Goal: Transaction & Acquisition: Download file/media

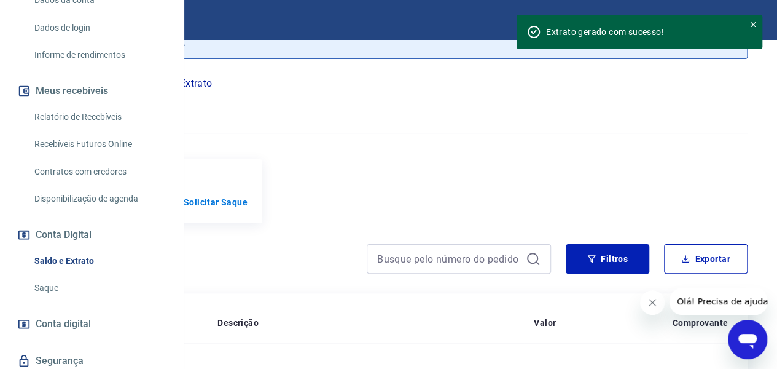
scroll to position [162, 0]
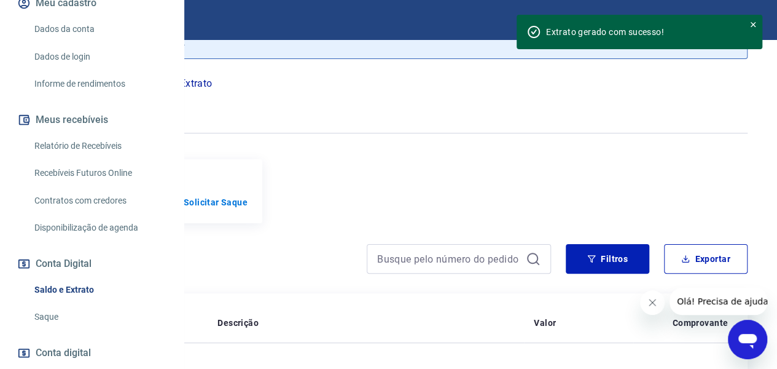
click at [90, 159] on link "Relatório de Recebíveis" at bounding box center [99, 145] width 140 height 25
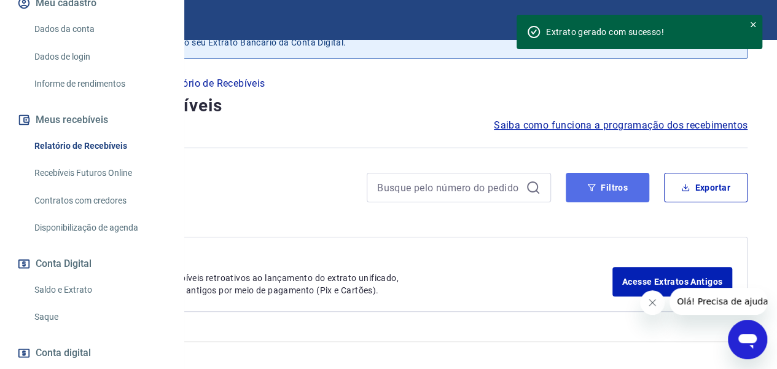
click at [610, 189] on button "Filtros" at bounding box center [608, 187] width 84 height 29
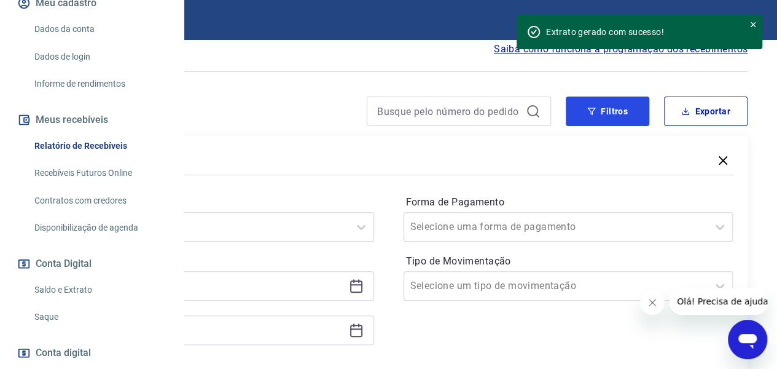
scroll to position [123, 0]
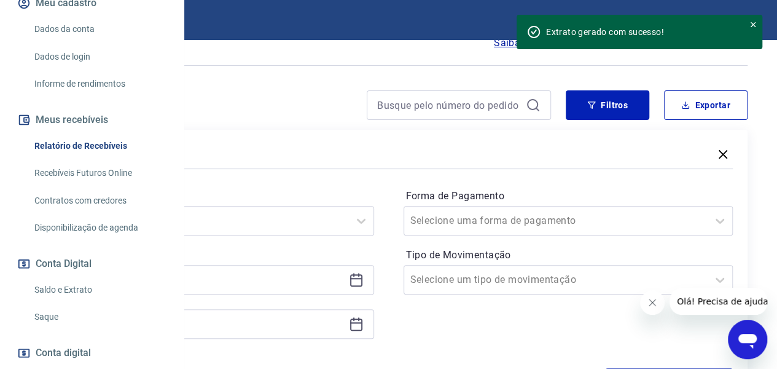
click at [363, 278] on icon at bounding box center [356, 278] width 12 height 1
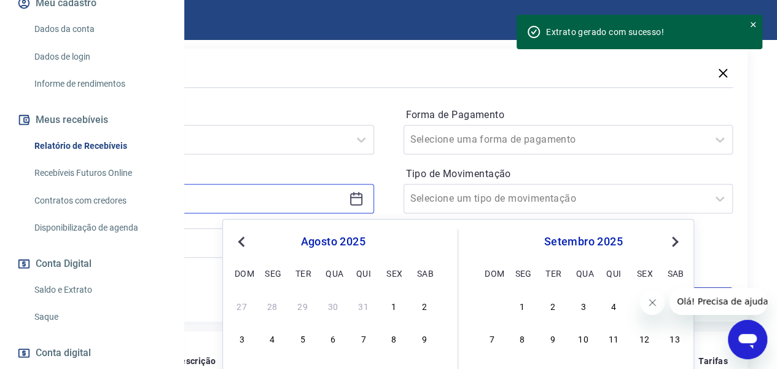
scroll to position [205, 0]
click at [391, 301] on div "1" at bounding box center [394, 304] width 15 height 15
type input "[DATE]"
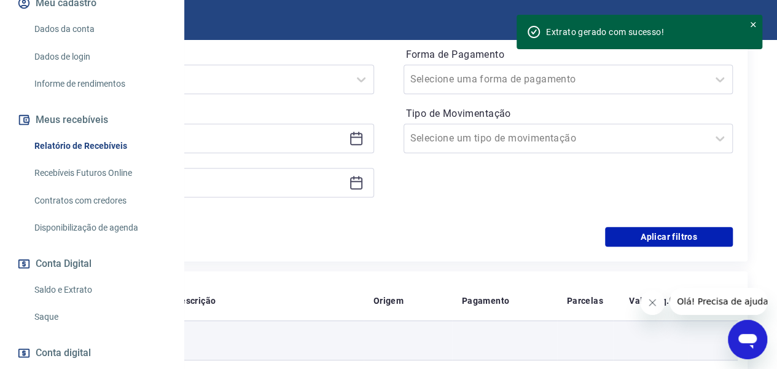
scroll to position [286, 0]
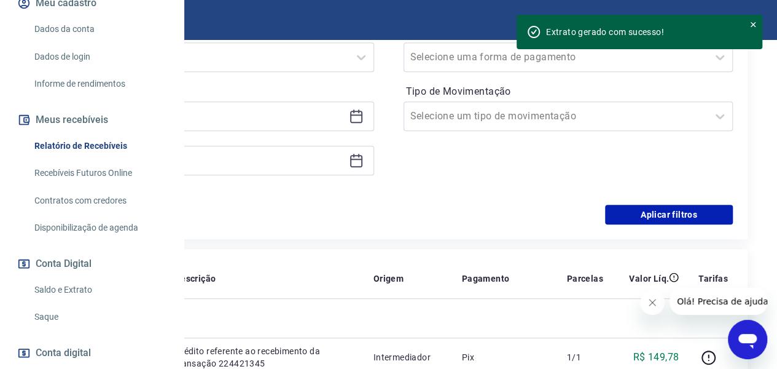
click at [364, 159] on icon at bounding box center [356, 160] width 15 height 15
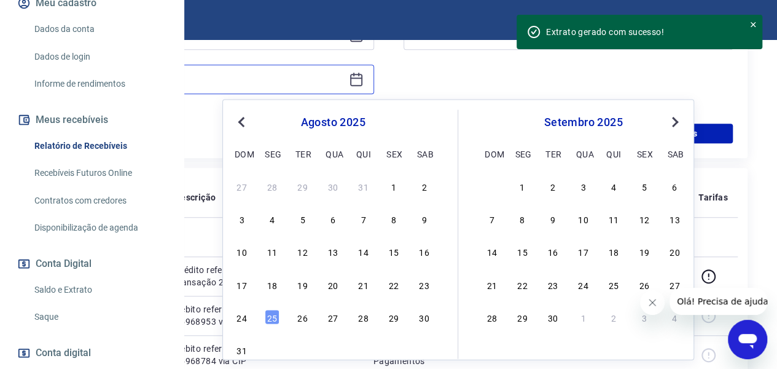
scroll to position [369, 0]
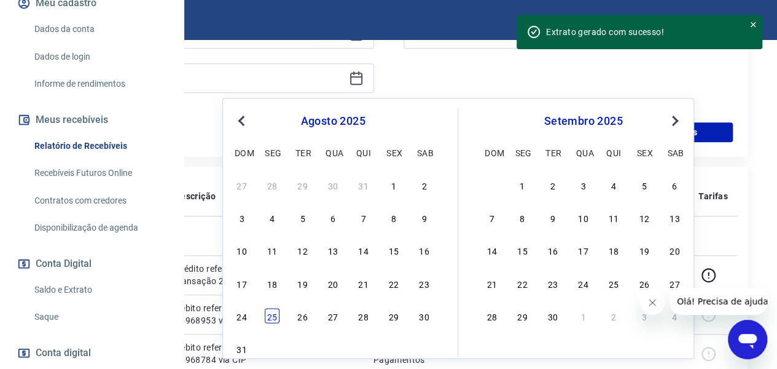
click at [270, 316] on div "25" at bounding box center [272, 315] width 15 height 15
type input "[DATE]"
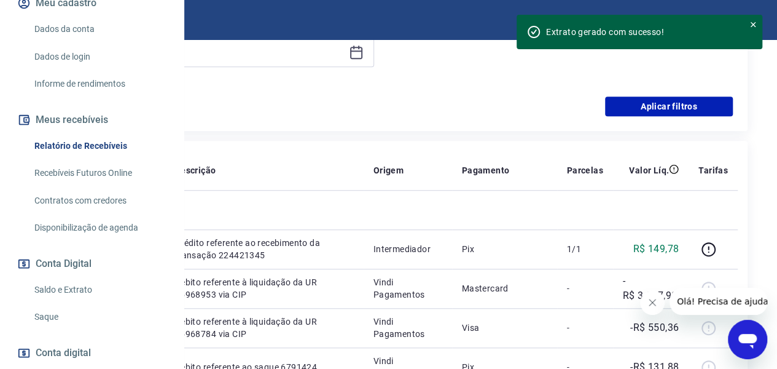
scroll to position [409, 0]
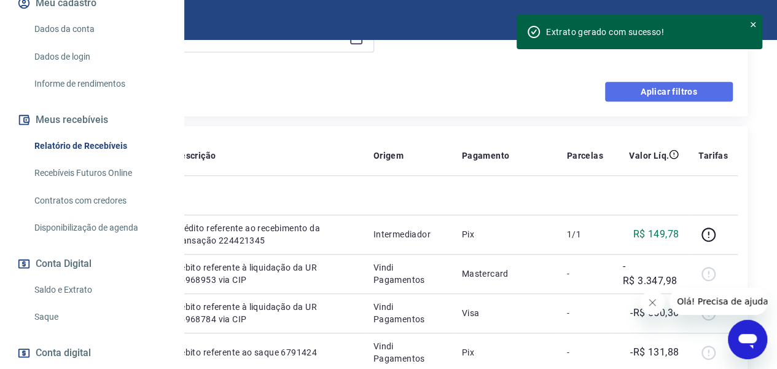
click at [660, 95] on button "Aplicar filtros" at bounding box center [669, 92] width 128 height 20
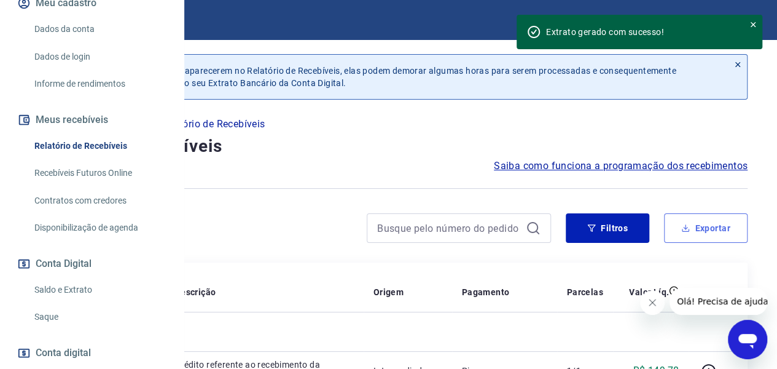
click at [697, 226] on button "Exportar" at bounding box center [706, 227] width 84 height 29
type input "[DATE]"
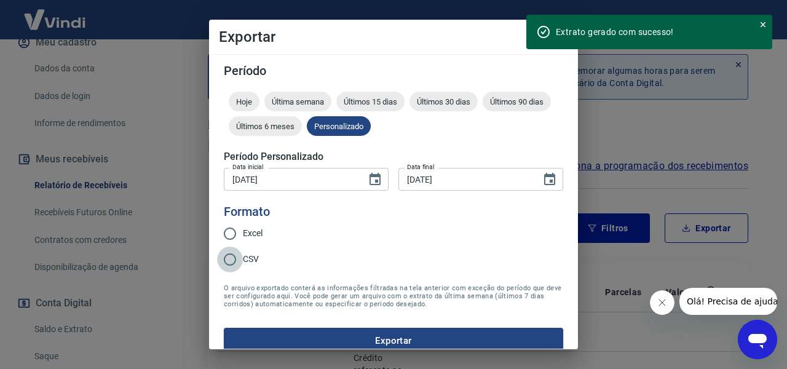
click at [233, 258] on input "CSV" at bounding box center [230, 259] width 26 height 26
radio input "true"
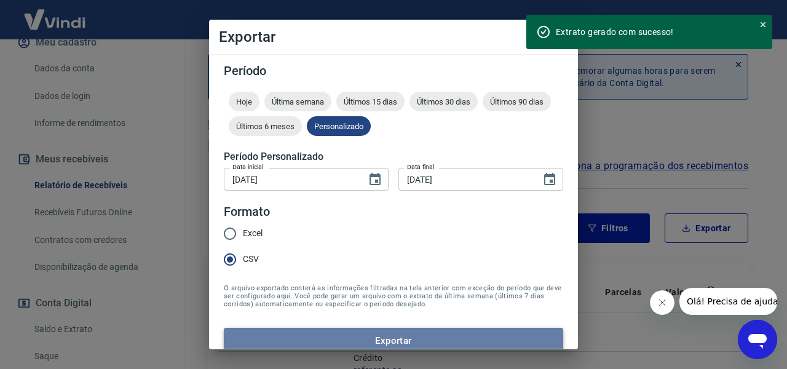
click at [393, 336] on button "Exportar" at bounding box center [393, 341] width 339 height 26
